Goal: Task Accomplishment & Management: Complete application form

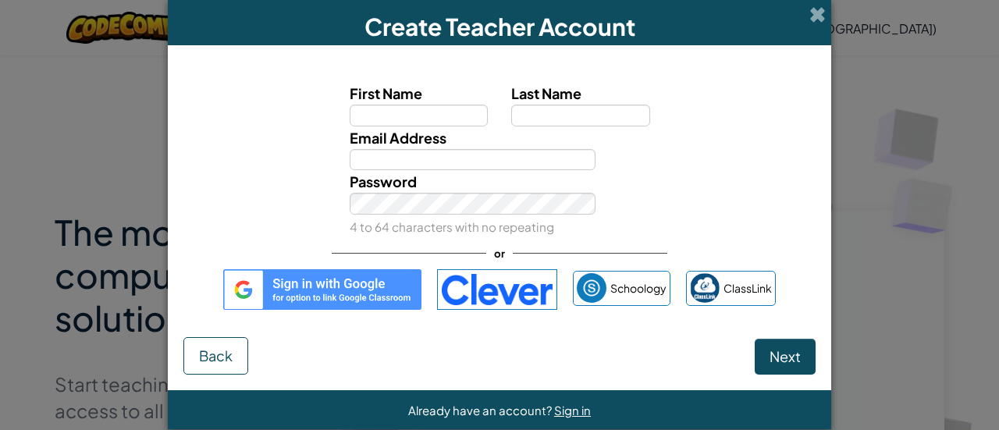
click at [340, 294] on img at bounding box center [322, 289] width 198 height 41
click at [811, 16] on span at bounding box center [818, 14] width 16 height 16
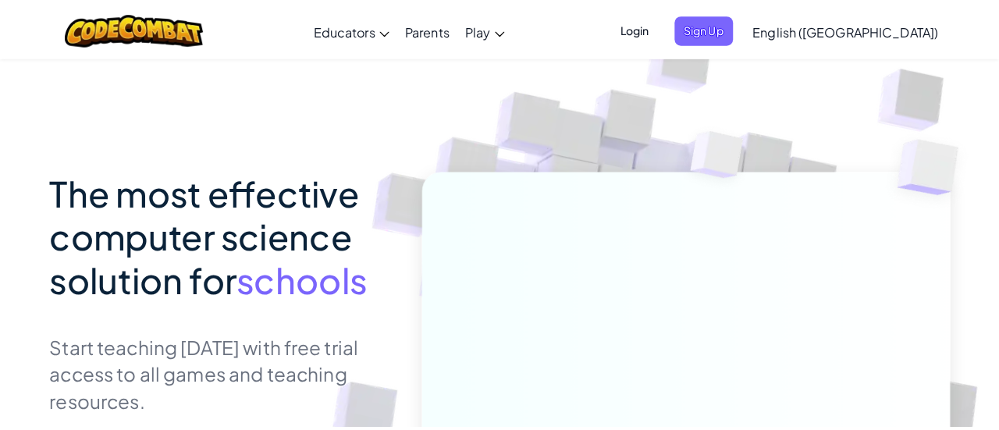
scroll to position [43, 0]
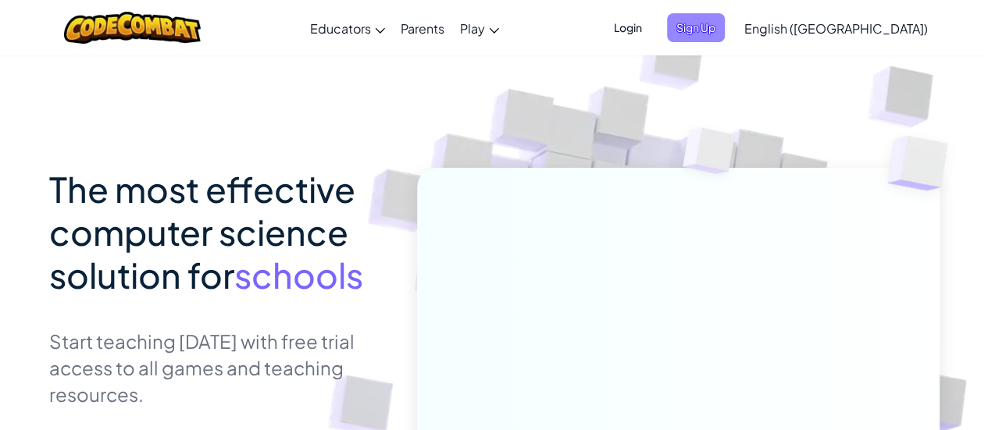
click at [724, 30] on span "Sign Up" at bounding box center [696, 27] width 58 height 29
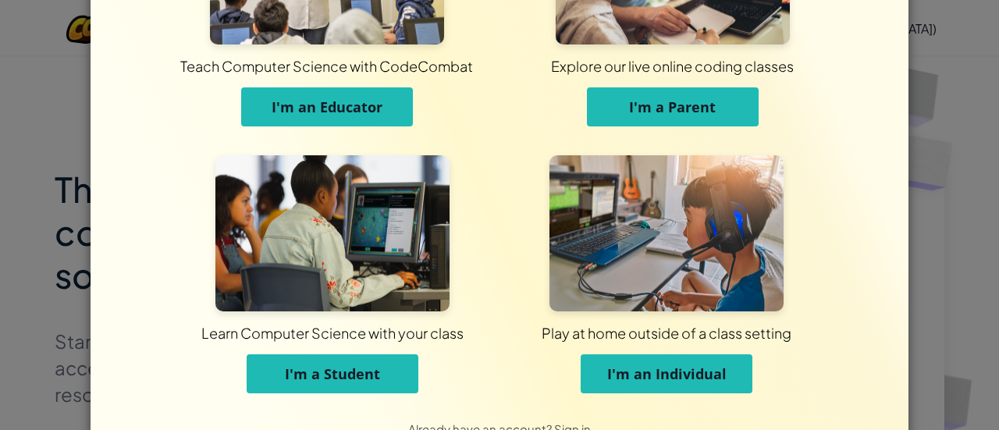
scroll to position [177, 0]
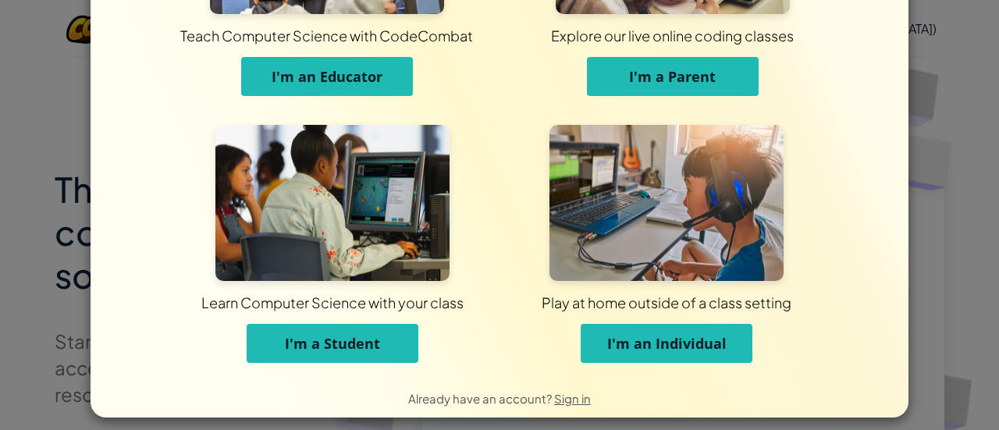
click at [440, 265] on img at bounding box center [332, 203] width 234 height 156
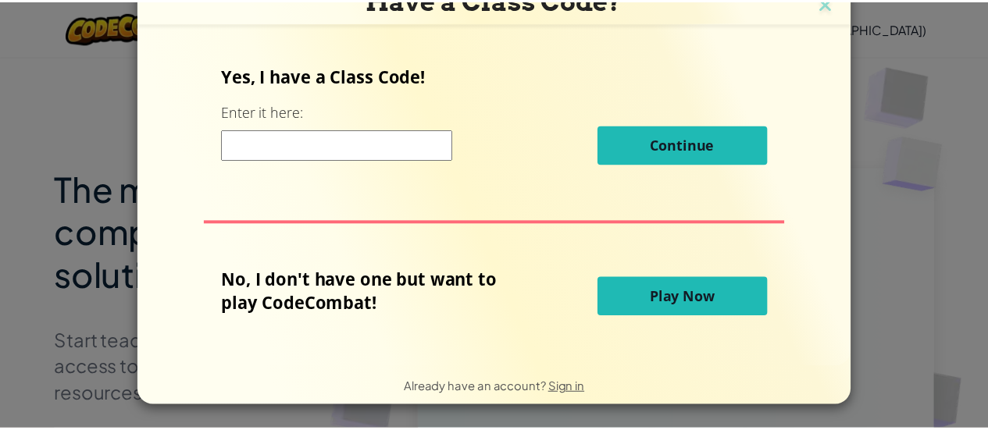
scroll to position [14, 0]
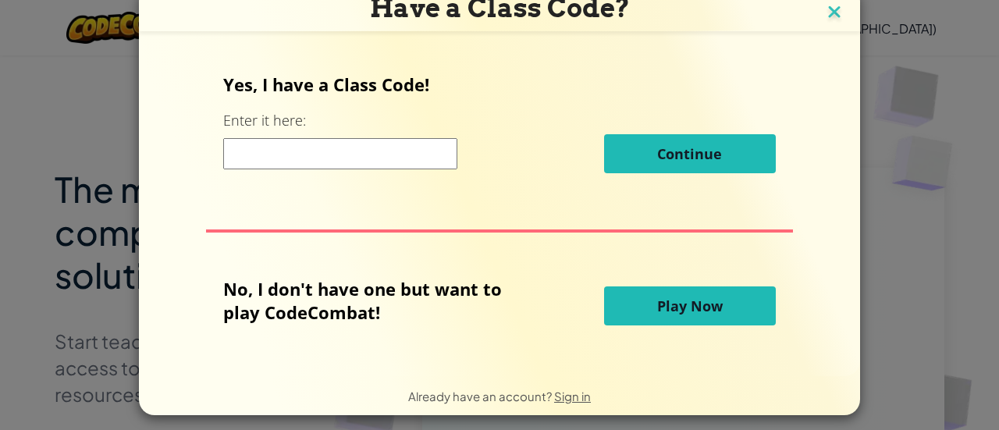
click at [827, 16] on img at bounding box center [834, 13] width 20 height 23
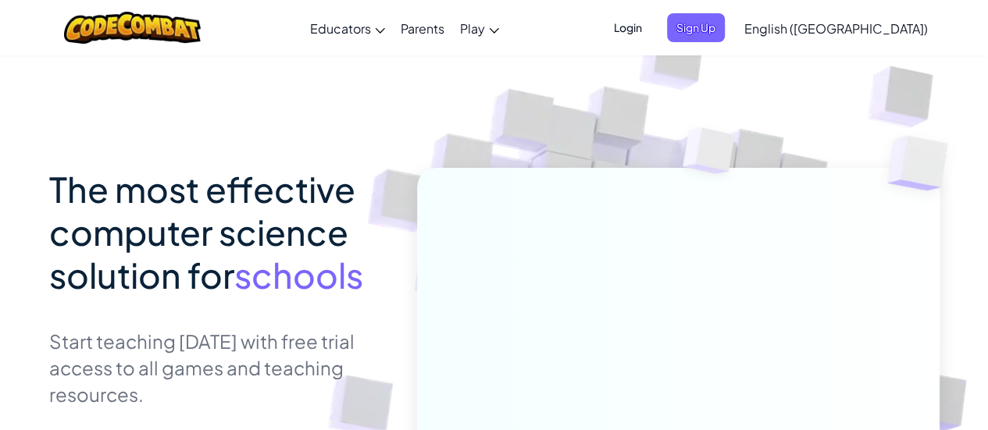
click at [651, 29] on span "Login" at bounding box center [627, 27] width 47 height 29
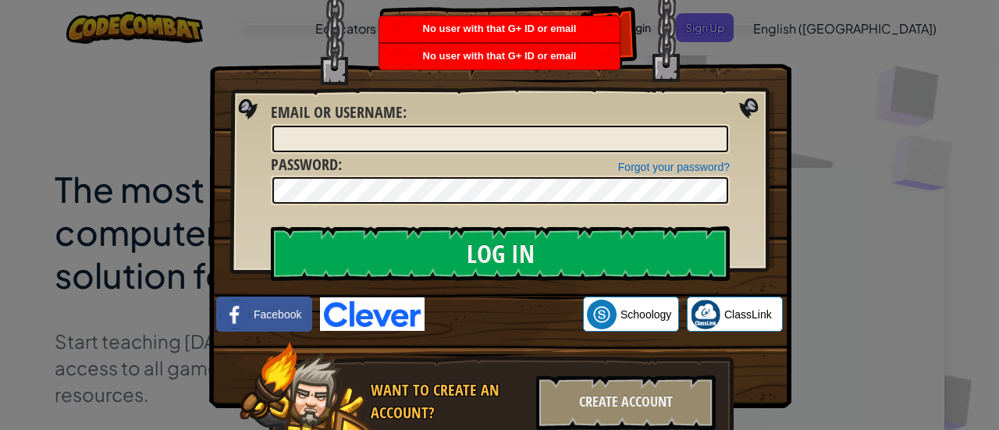
click at [466, 47] on div "No user with that G+ ID or email" at bounding box center [499, 57] width 240 height 26
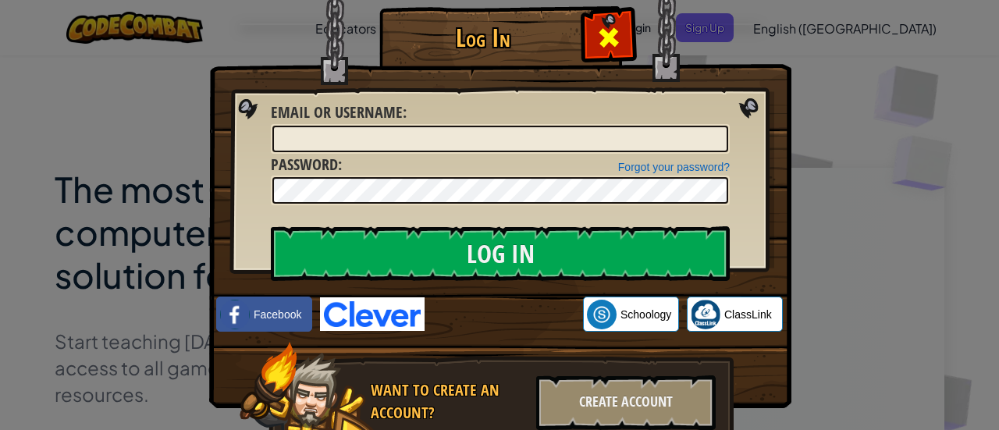
click at [601, 41] on span at bounding box center [608, 37] width 25 height 25
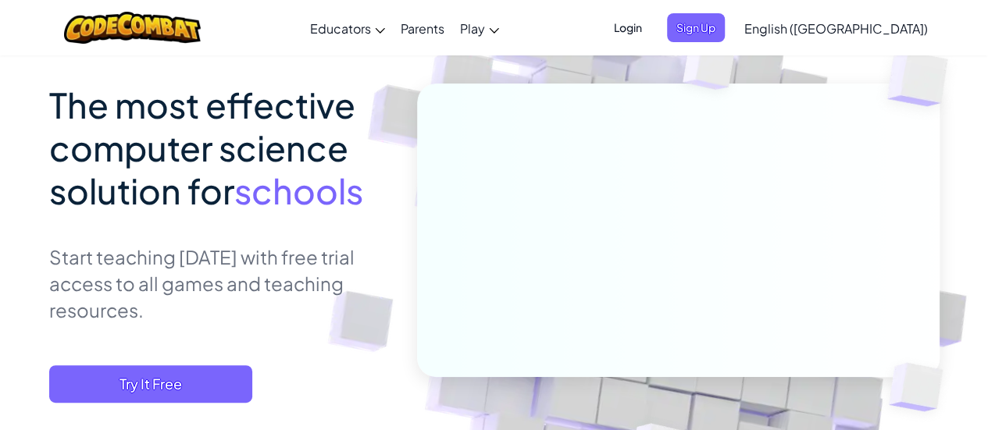
scroll to position [118, 0]
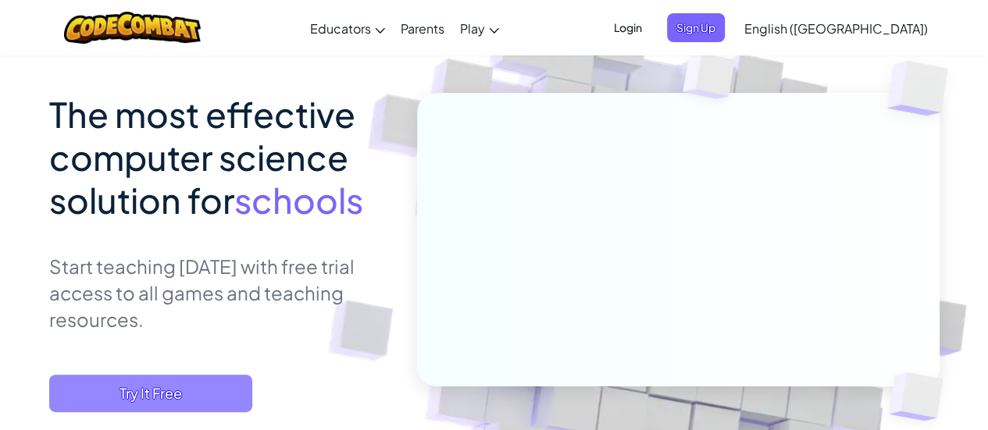
click at [148, 396] on span "Try It Free" at bounding box center [150, 393] width 203 height 37
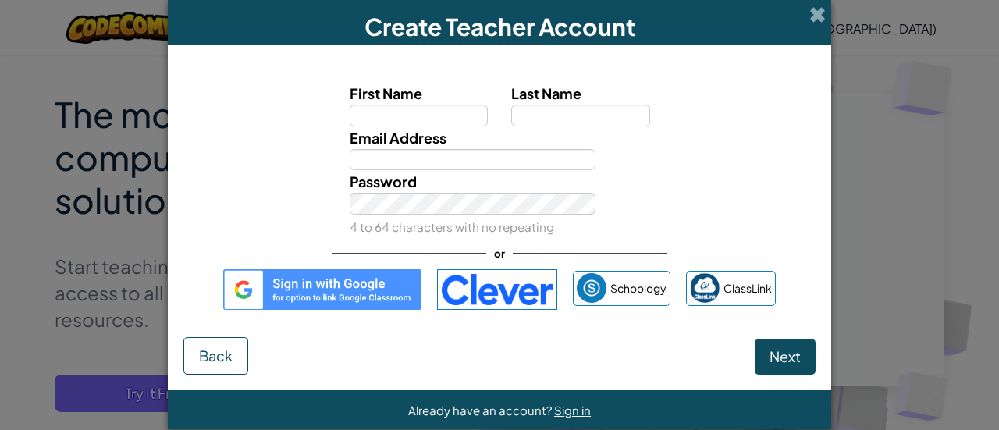
click at [365, 293] on img at bounding box center [322, 289] width 198 height 41
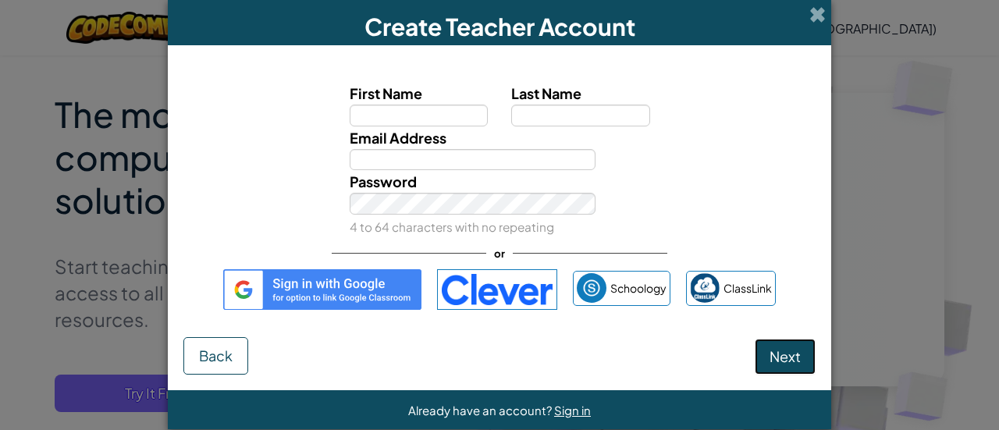
click at [781, 357] on span "Next" at bounding box center [785, 356] width 31 height 18
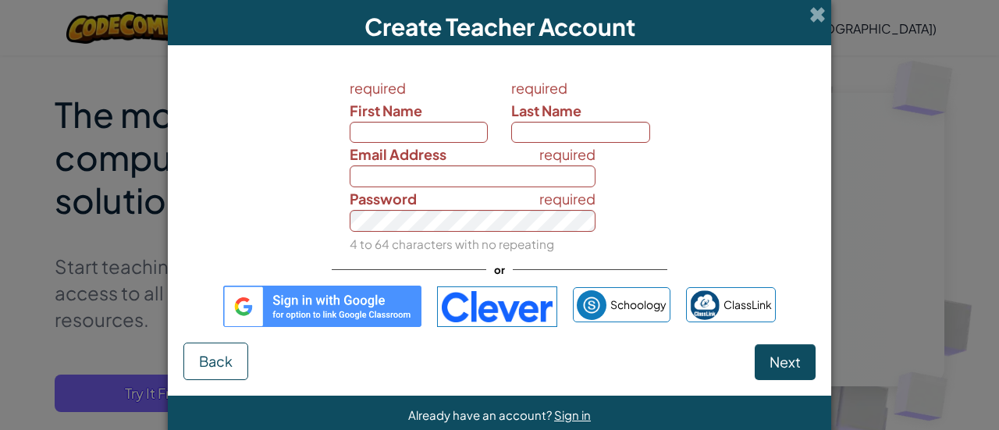
click at [321, 299] on img at bounding box center [322, 306] width 198 height 41
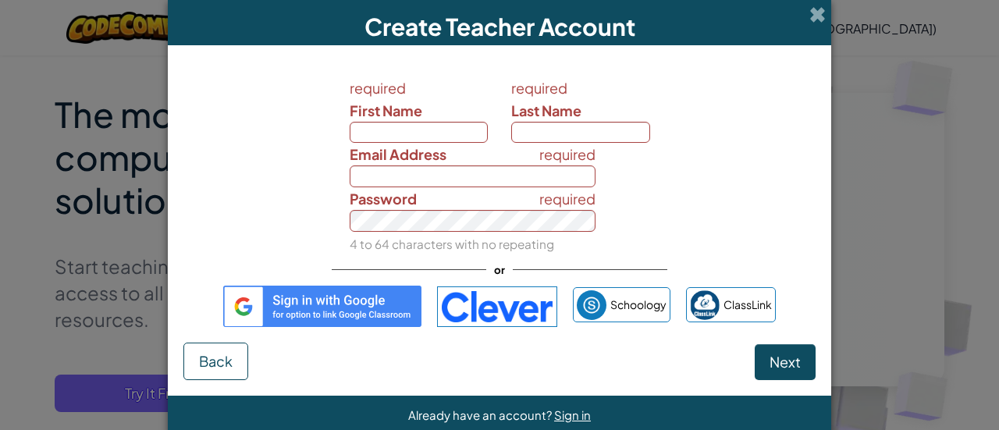
click at [803, 10] on div "Create Teacher Account" at bounding box center [500, 22] width 664 height 45
click at [815, 12] on span at bounding box center [818, 14] width 16 height 16
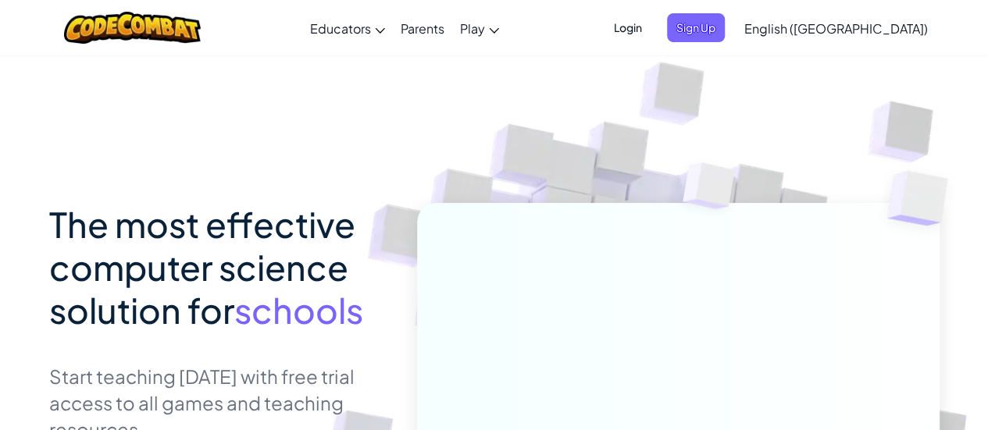
scroll to position [0, 0]
